Goal: Transaction & Acquisition: Purchase product/service

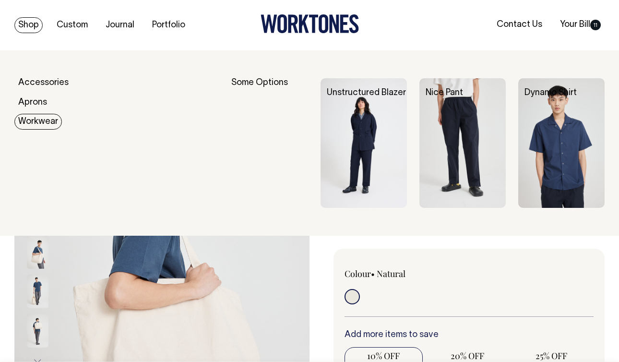
click at [38, 123] on link "Workwear" at bounding box center [38, 122] width 48 height 16
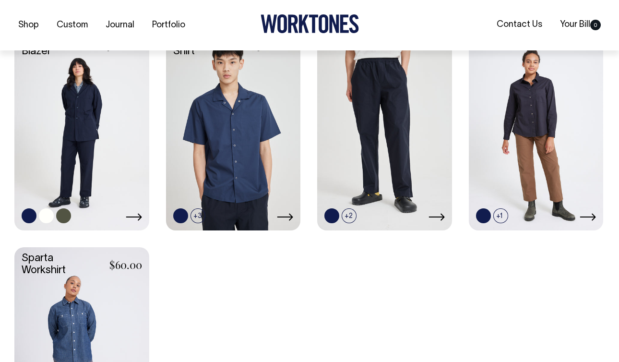
click at [115, 138] on link at bounding box center [81, 129] width 135 height 200
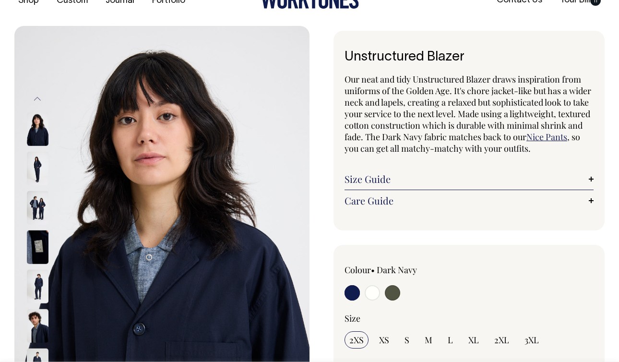
click at [372, 297] on input "radio" at bounding box center [372, 292] width 15 height 15
radio input "true"
select select "Off-White"
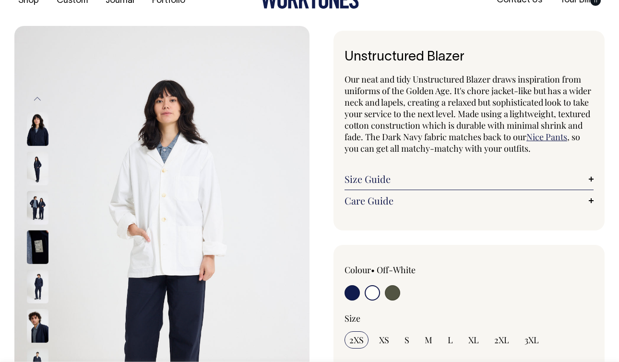
scroll to position [25, 0]
